Goal: Navigation & Orientation: Find specific page/section

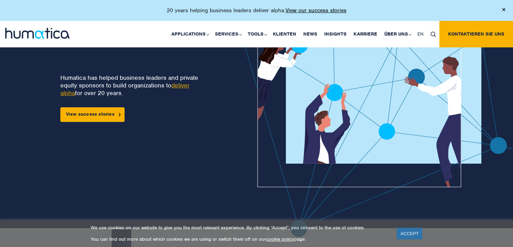
scroll to position [64, 0]
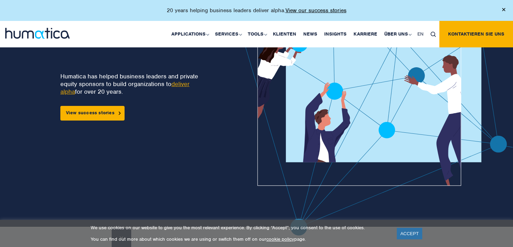
click at [190, 84] on link "deliver alpha" at bounding box center [124, 87] width 129 height 15
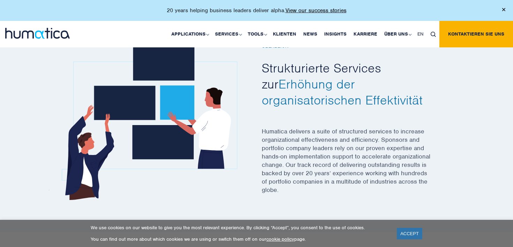
click at [73, 77] on img at bounding box center [143, 123] width 188 height 154
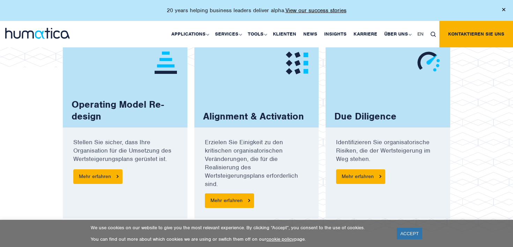
scroll to position [661, 0]
